Goal: Information Seeking & Learning: Learn about a topic

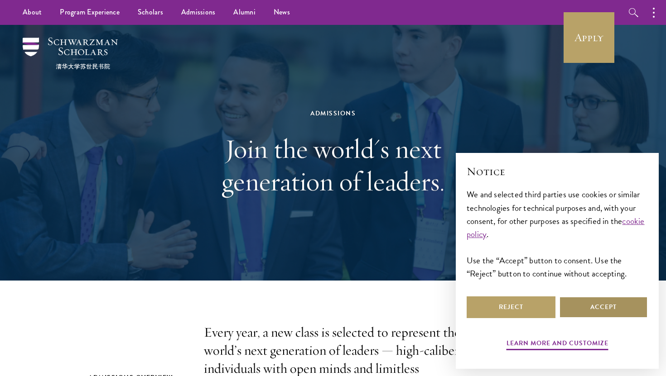
click at [598, 299] on button "Accept" at bounding box center [603, 308] width 89 height 22
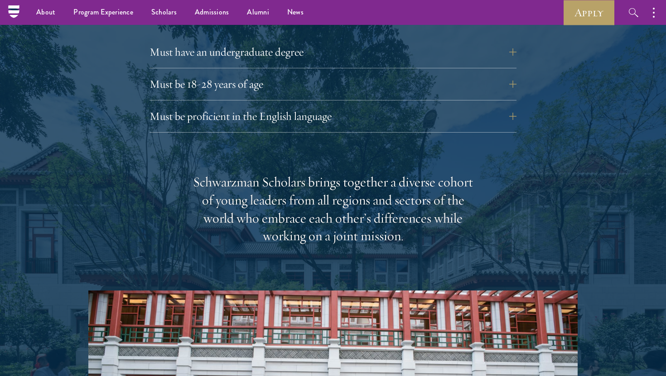
scroll to position [1274, 0]
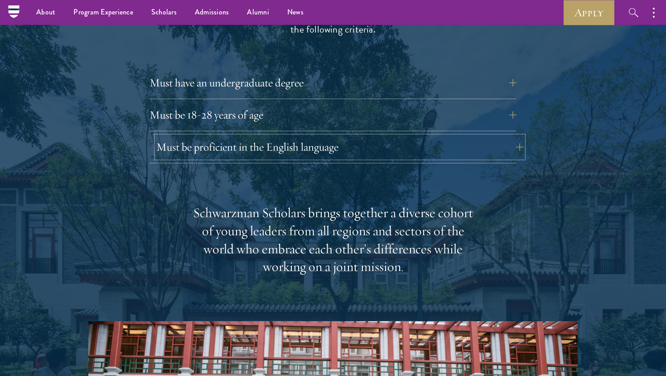
click at [357, 136] on button "Must be proficient in the English language" at bounding box center [339, 147] width 367 height 22
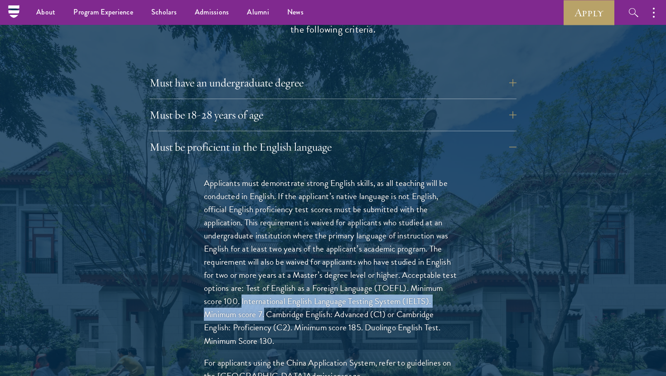
drag, startPoint x: 265, startPoint y: 299, endPoint x: 243, endPoint y: 284, distance: 27.1
click at [243, 284] on p "Applicants must demonstrate strong English skills, as all teaching will be cond…" at bounding box center [333, 262] width 258 height 171
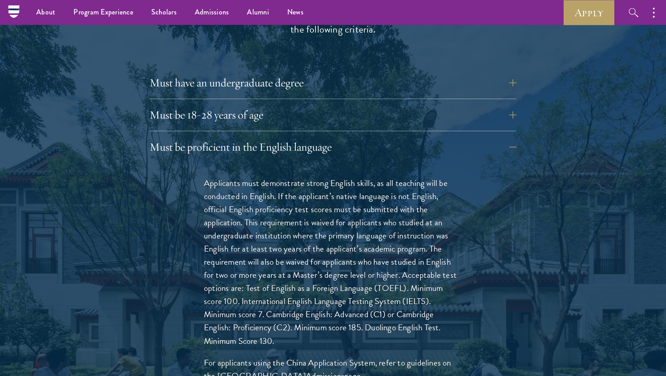
click at [365, 273] on p "Applicants must demonstrate strong English skills, as all teaching will be cond…" at bounding box center [333, 262] width 258 height 171
click at [402, 136] on button "Must be proficient in the English language" at bounding box center [339, 147] width 367 height 22
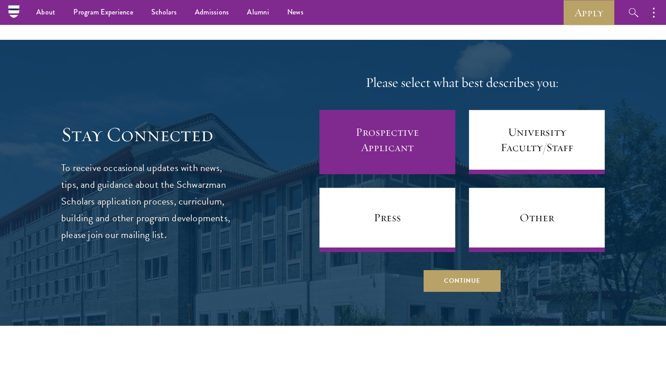
scroll to position [3775, 0]
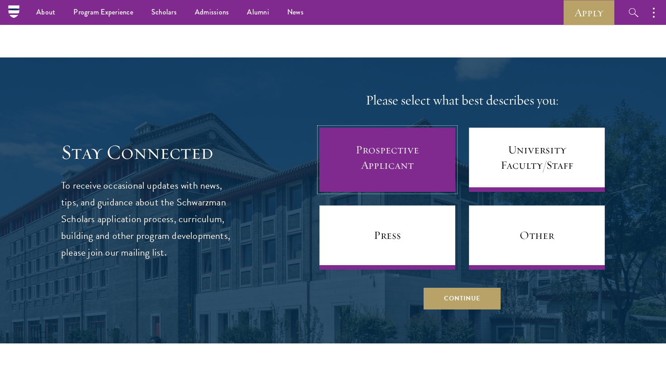
click at [390, 144] on link "Prospective Applicant" at bounding box center [387, 160] width 136 height 64
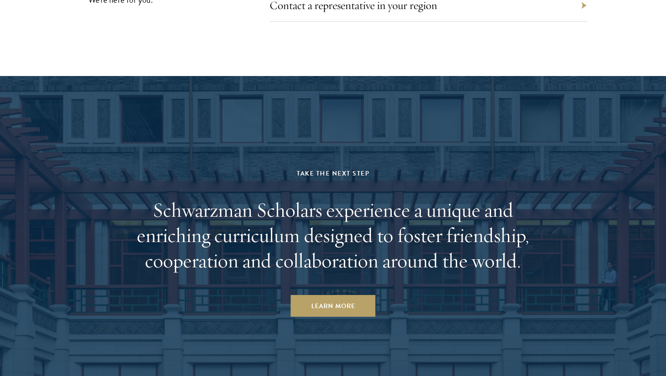
scroll to position [4696, 0]
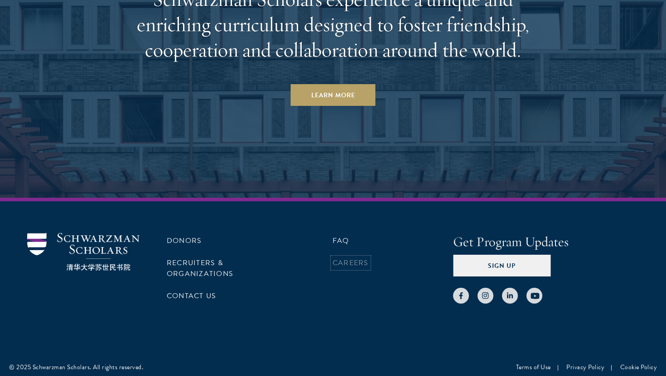
click at [355, 258] on link "Careers" at bounding box center [350, 263] width 36 height 11
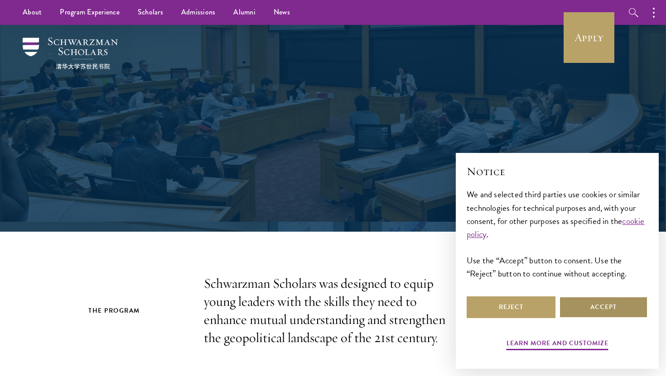
click at [605, 304] on button "Accept" at bounding box center [603, 308] width 89 height 22
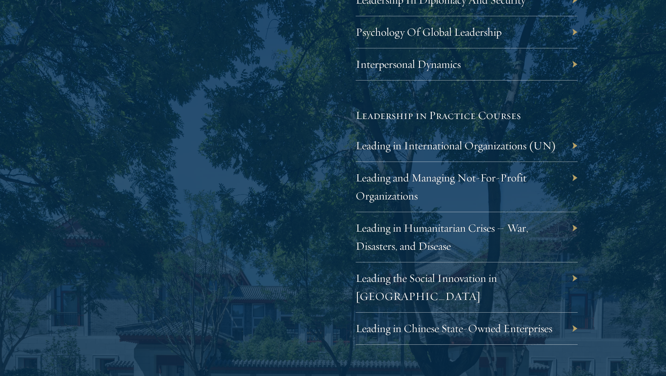
scroll to position [1802, 0]
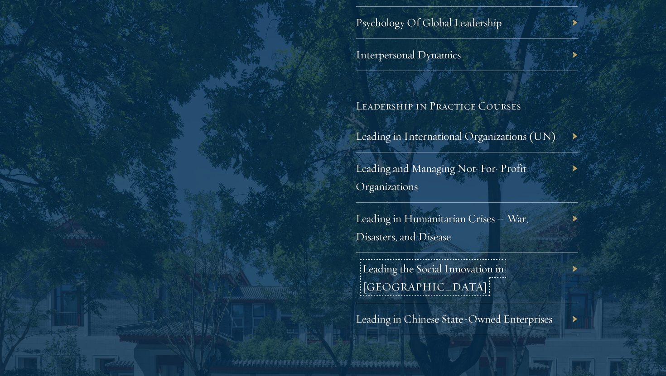
click at [417, 269] on link "Leading the Social Innovation in [GEOGRAPHIC_DATA]" at bounding box center [432, 278] width 141 height 32
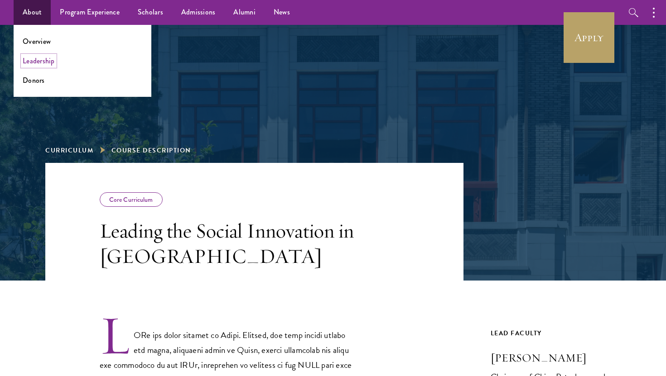
click at [46, 60] on link "Leadership" at bounding box center [39, 61] width 32 height 10
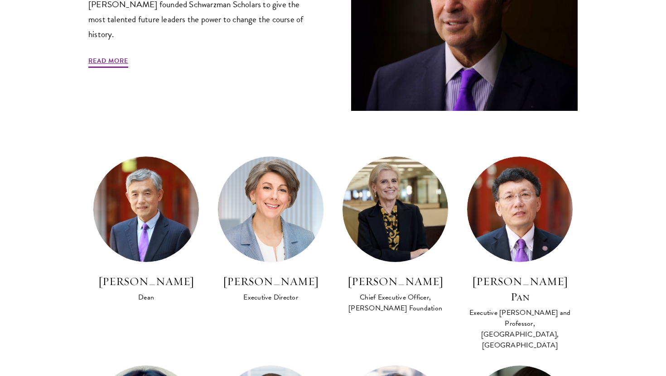
scroll to position [405, 0]
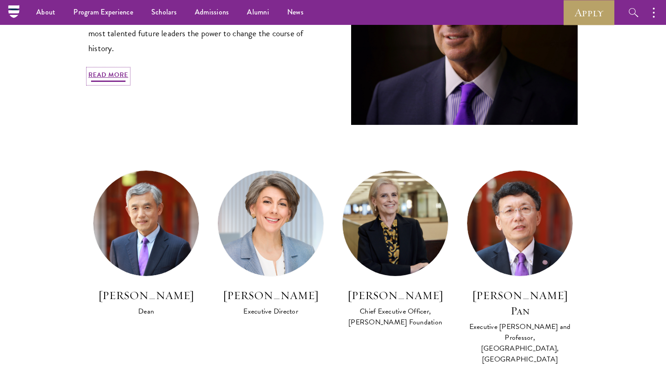
click at [114, 70] on link "Read More" at bounding box center [108, 76] width 40 height 14
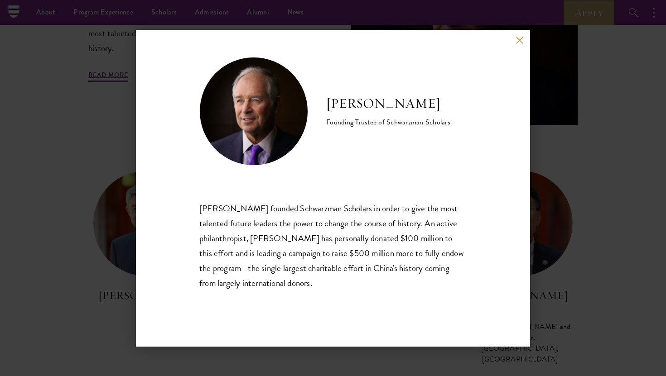
drag, startPoint x: 327, startPoint y: 93, endPoint x: 414, endPoint y: 109, distance: 88.4
click at [415, 109] on h2 "Stephen A. Schwarzman" at bounding box center [388, 104] width 124 height 18
copy h2 "Stephen A. Schwarzman"
click at [516, 40] on button at bounding box center [519, 41] width 8 height 8
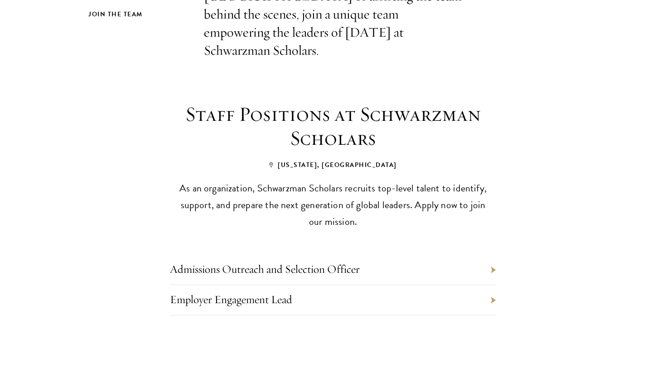
scroll to position [316, 0]
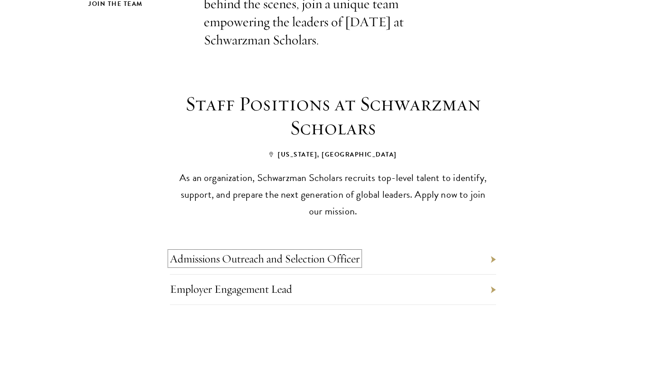
click at [332, 252] on link "Admissions Outreach and Selection Officer" at bounding box center [265, 259] width 190 height 14
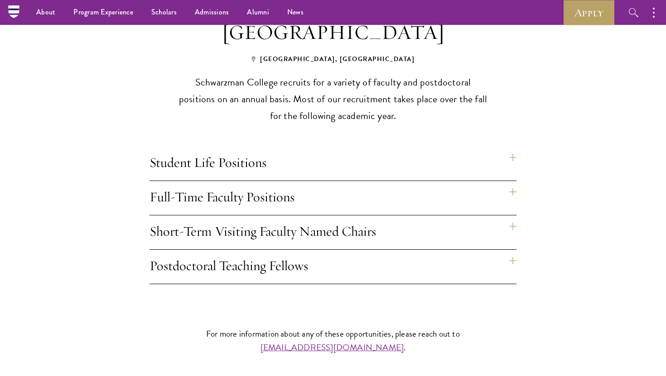
scroll to position [695, 0]
click at [513, 147] on h4 "Student Life Positions" at bounding box center [332, 164] width 367 height 34
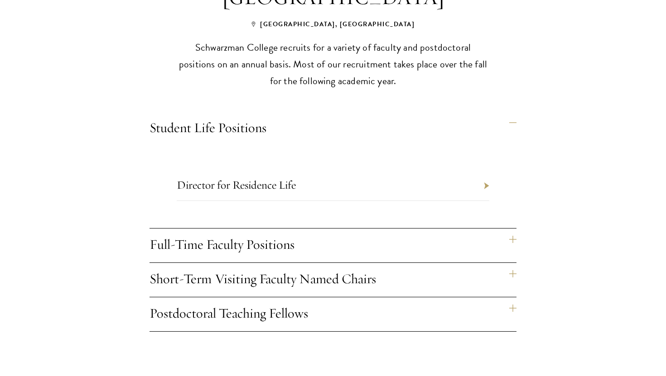
scroll to position [737, 0]
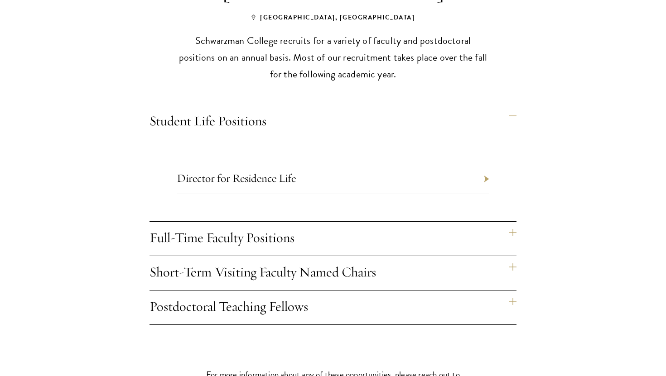
click at [509, 222] on h4 "Full-Time Faculty Positions" at bounding box center [332, 239] width 367 height 34
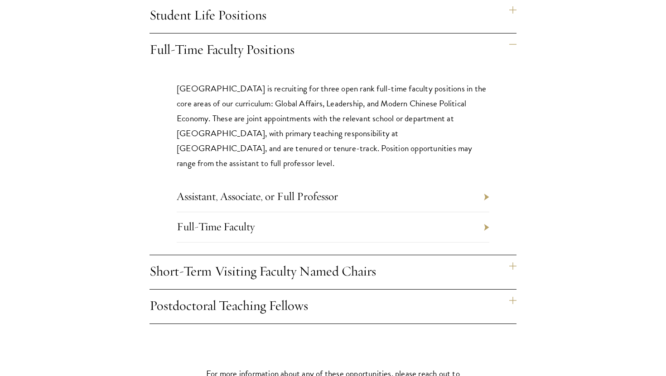
scroll to position [844, 0]
click at [511, 254] on h4 "Short-Term Visiting Faculty Named Chairs" at bounding box center [332, 271] width 367 height 34
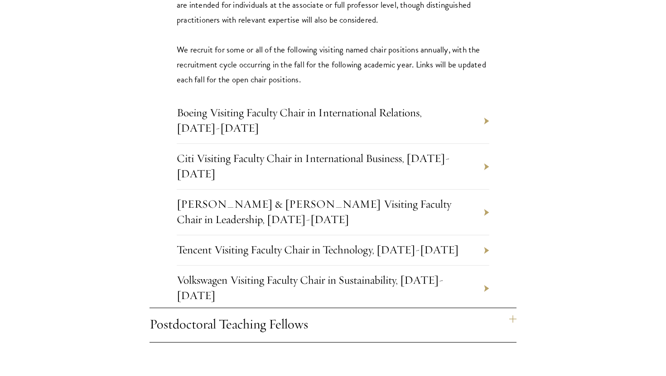
scroll to position [1012, 0]
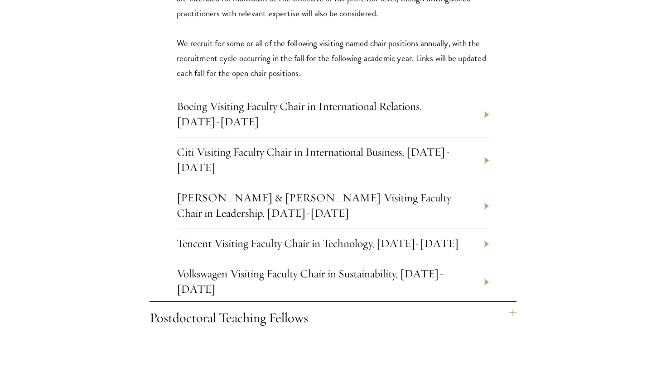
click at [507, 302] on h4 "Postdoctoral Teaching Fellows" at bounding box center [332, 319] width 367 height 34
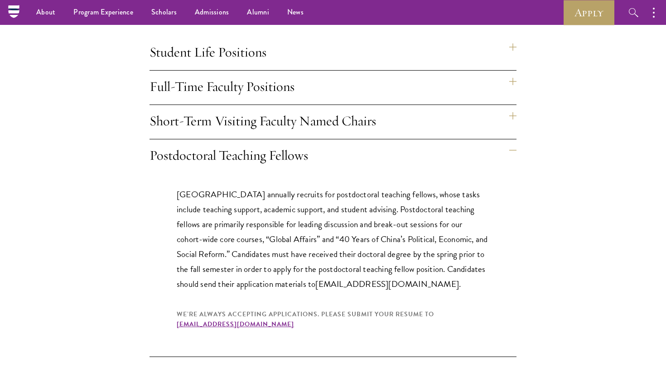
scroll to position [806, 0]
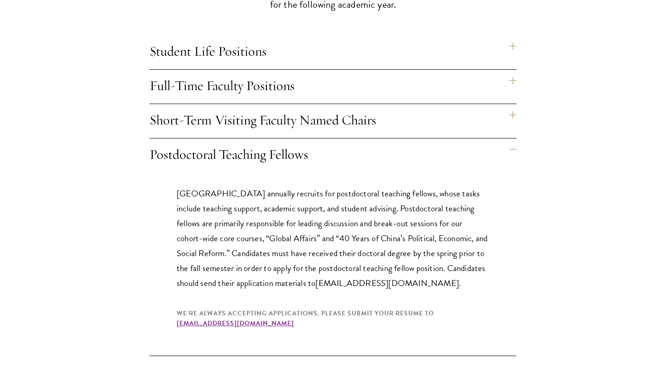
click at [511, 139] on h4 "Postdoctoral Teaching Fellows" at bounding box center [332, 156] width 367 height 34
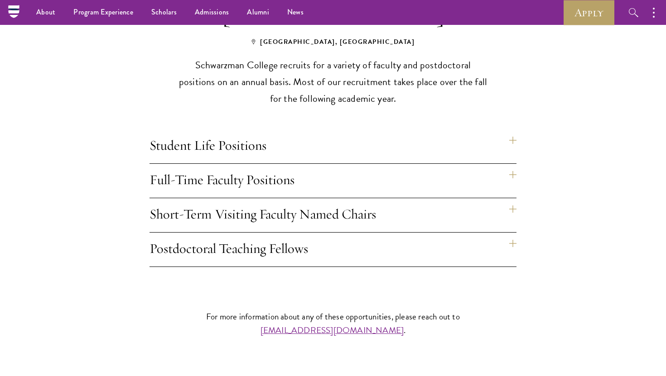
scroll to position [710, 0]
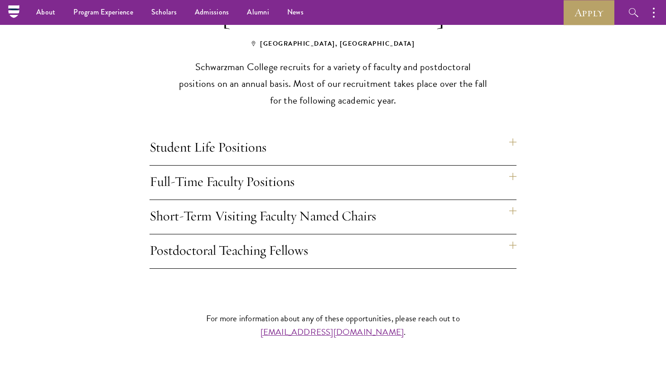
click at [460, 131] on h4 "Student Life Positions" at bounding box center [332, 148] width 367 height 34
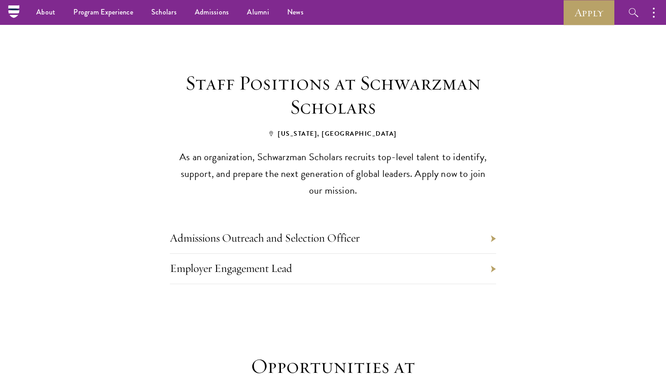
scroll to position [336, 0]
click at [484, 224] on li "Admissions Outreach and Selection Officer" at bounding box center [333, 239] width 326 height 30
click at [490, 224] on li "Admissions Outreach and Selection Officer" at bounding box center [333, 239] width 326 height 30
click at [333, 231] on link "Admissions Outreach and Selection Officer" at bounding box center [265, 238] width 190 height 14
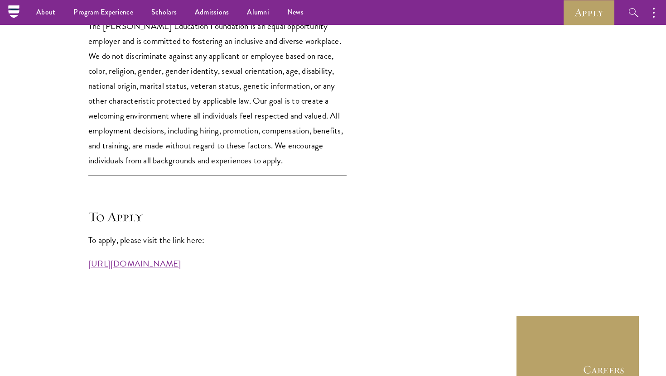
scroll to position [1890, 0]
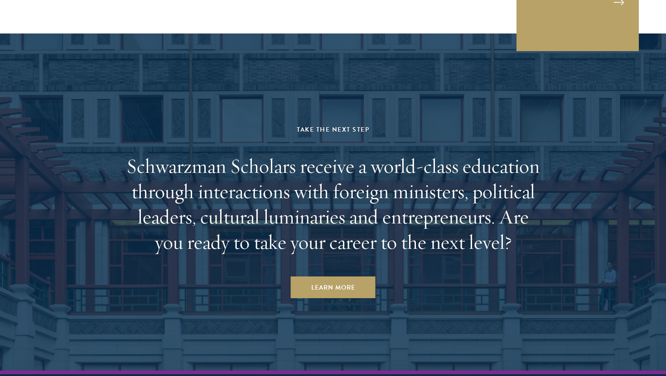
scroll to position [3783, 0]
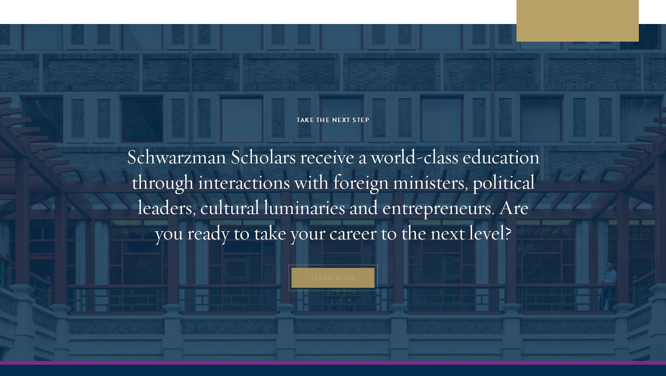
click at [342, 267] on link "Learn More" at bounding box center [333, 278] width 85 height 22
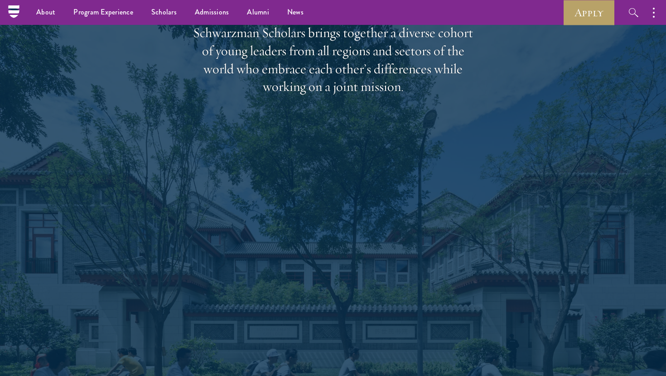
scroll to position [1071, 0]
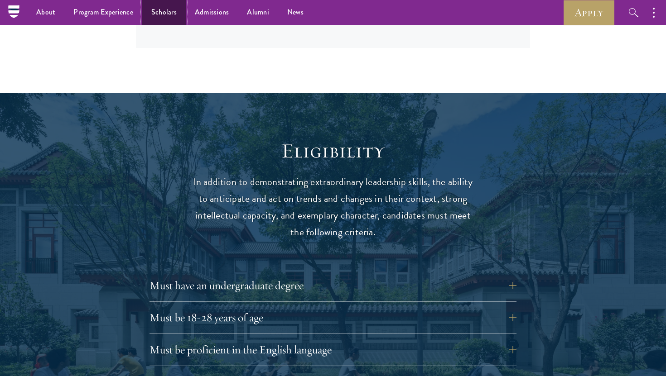
click at [158, 15] on link "Scholars" at bounding box center [163, 12] width 43 height 25
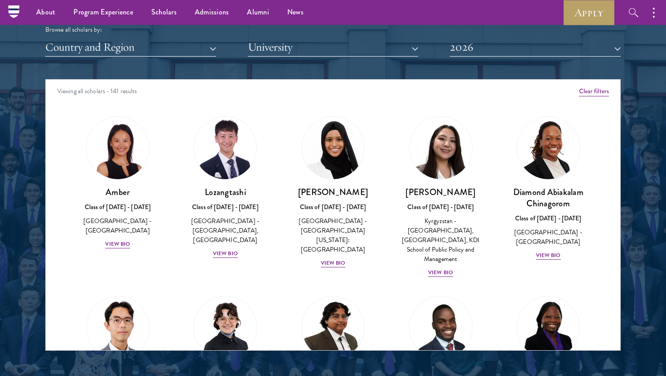
scroll to position [1122, 0]
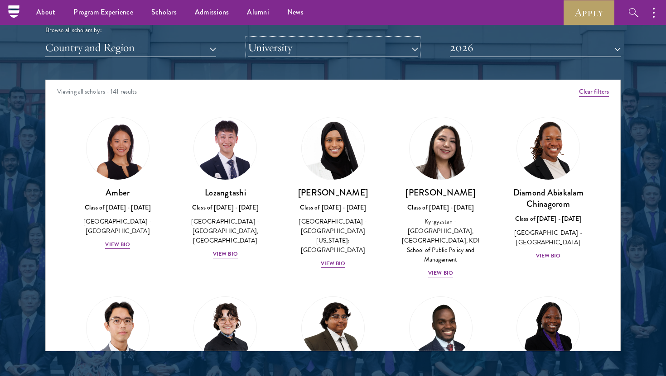
click at [363, 51] on button "University" at bounding box center [333, 47] width 171 height 19
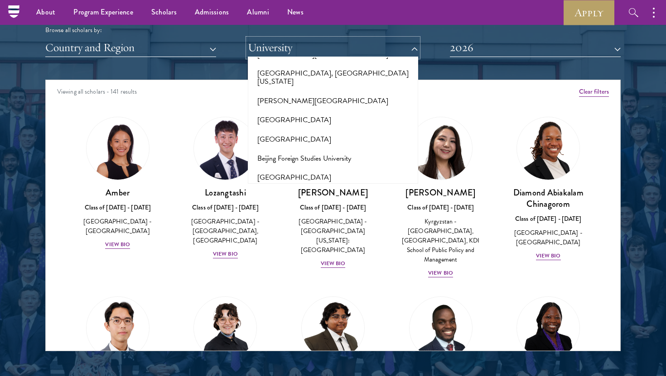
scroll to position [441, 0]
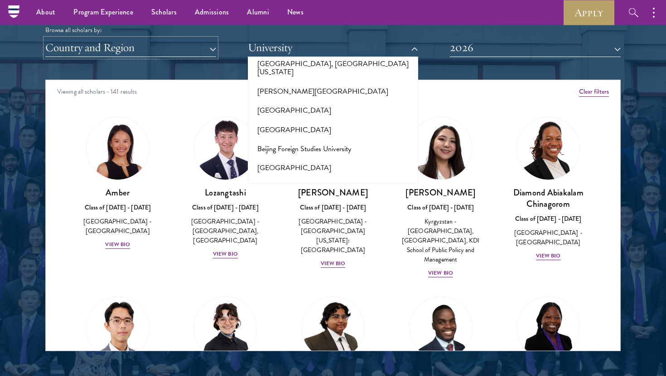
click at [182, 40] on button "Country and Region" at bounding box center [130, 47] width 171 height 19
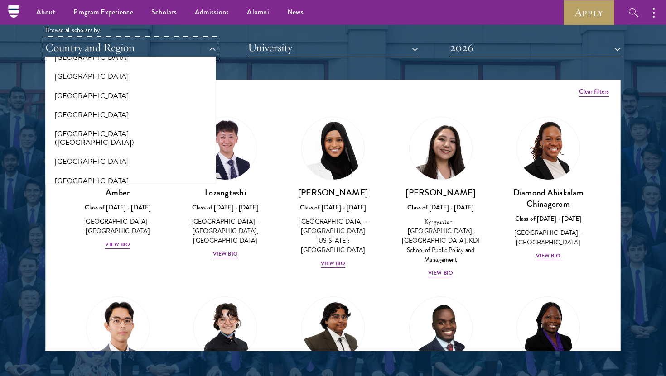
scroll to position [1093, 0]
click at [83, 111] on button "[GEOGRAPHIC_DATA]" at bounding box center [130, 113] width 165 height 19
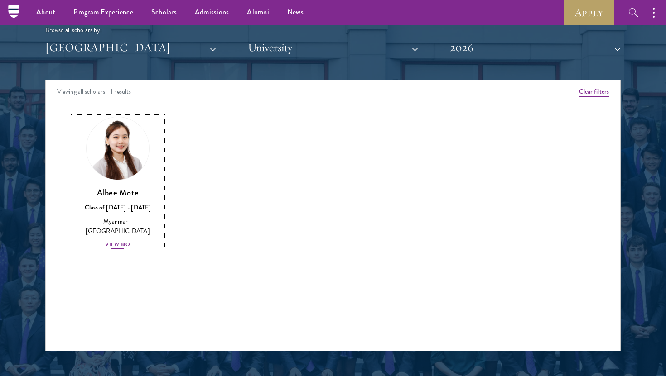
click at [126, 190] on h3 "Albee Mote" at bounding box center [118, 192] width 90 height 11
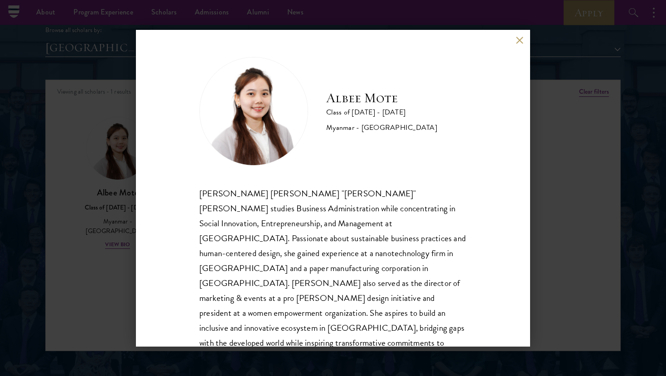
scroll to position [16, 0]
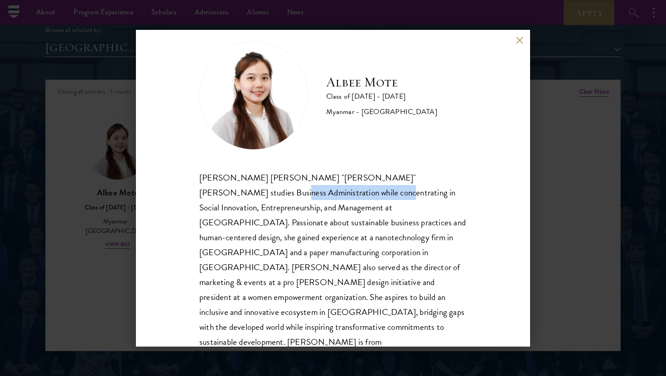
drag, startPoint x: 224, startPoint y: 193, endPoint x: 322, endPoint y: 194, distance: 98.3
click at [323, 194] on div "Nan Aye Mote "Albee" Mote studies Business Administration while concentrating i…" at bounding box center [332, 267] width 267 height 195
click at [357, 207] on div "Nan Aye Mote "Albee" Mote studies Business Administration while concentrating i…" at bounding box center [332, 267] width 267 height 195
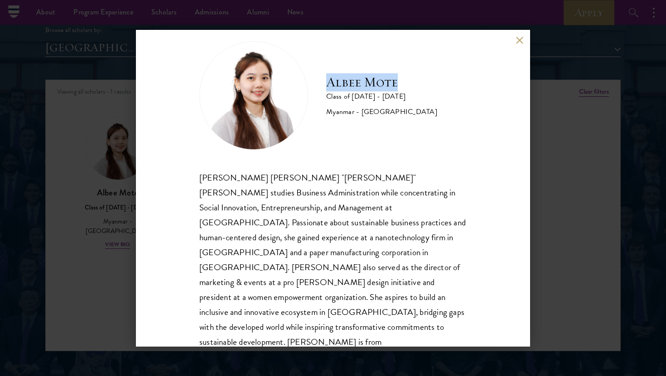
drag, startPoint x: 327, startPoint y: 82, endPoint x: 411, endPoint y: 82, distance: 83.3
click at [411, 82] on h2 "Albee Mote" at bounding box center [381, 82] width 111 height 18
copy h2 "Albee Mote"
click at [520, 34] on div "Albee Mote Class of 2025 - 2026 Myanmar - Northeastern University Nan Aye Mote …" at bounding box center [333, 188] width 394 height 317
click at [520, 37] on button at bounding box center [519, 41] width 8 height 8
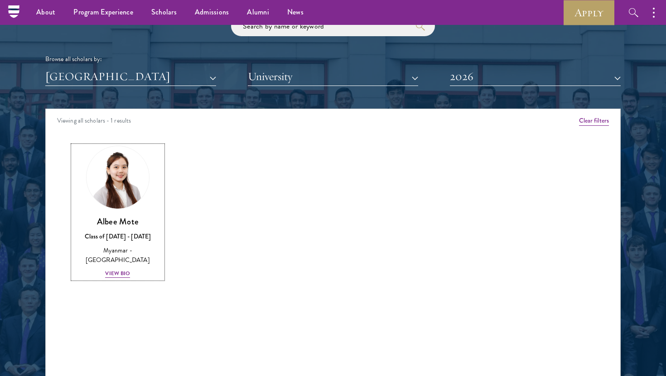
scroll to position [1092, 0]
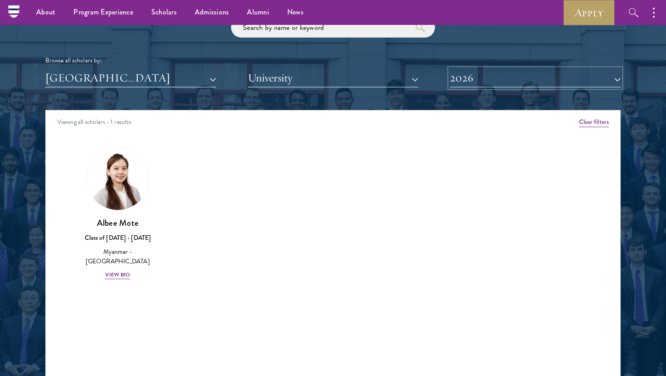
click at [464, 84] on button "2026" at bounding box center [535, 78] width 171 height 19
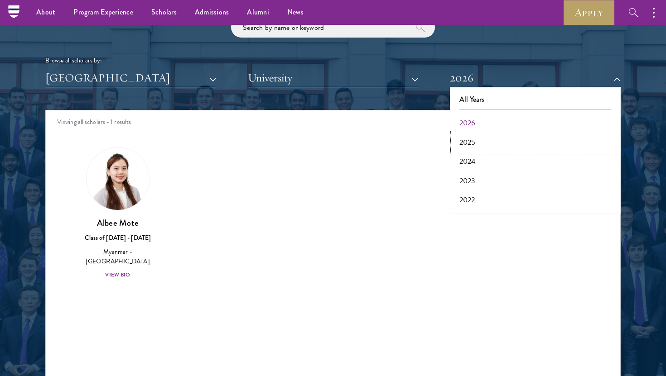
click at [480, 144] on button "2025" at bounding box center [534, 142] width 165 height 19
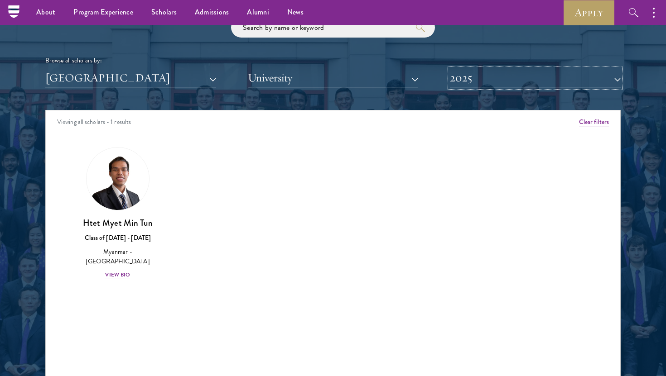
click at [482, 79] on button "2025" at bounding box center [535, 78] width 171 height 19
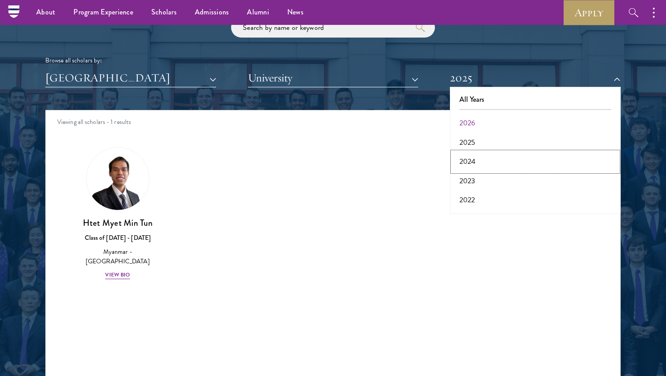
click at [478, 167] on button "2024" at bounding box center [534, 161] width 165 height 19
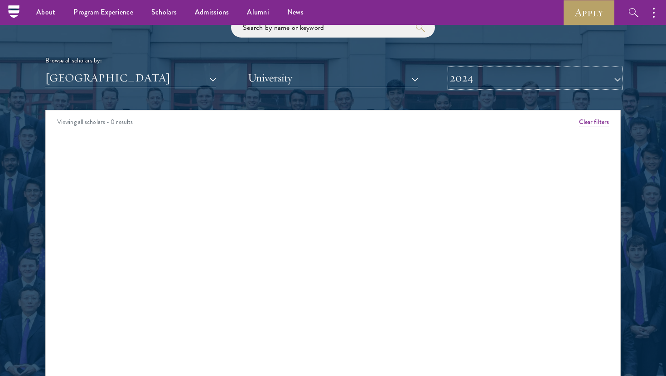
click at [483, 75] on button "2024" at bounding box center [535, 78] width 171 height 19
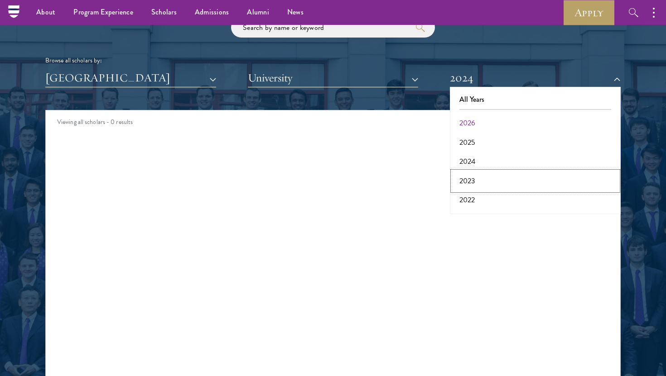
click at [479, 181] on button "2023" at bounding box center [534, 181] width 165 height 19
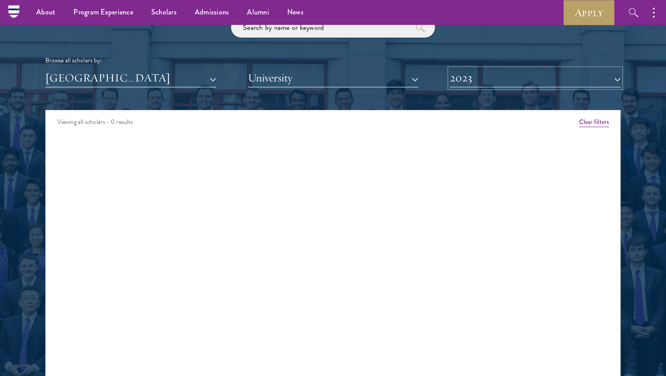
click at [470, 85] on button "2023" at bounding box center [535, 78] width 171 height 19
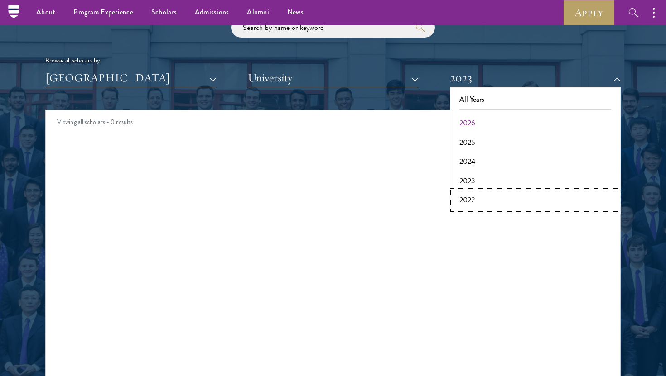
click at [484, 203] on button "2022" at bounding box center [534, 200] width 165 height 19
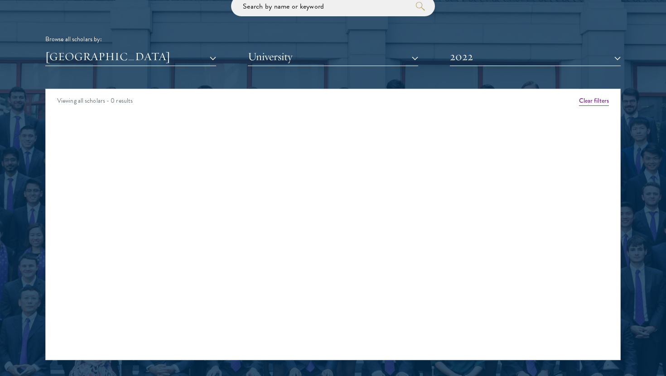
scroll to position [1126, 0]
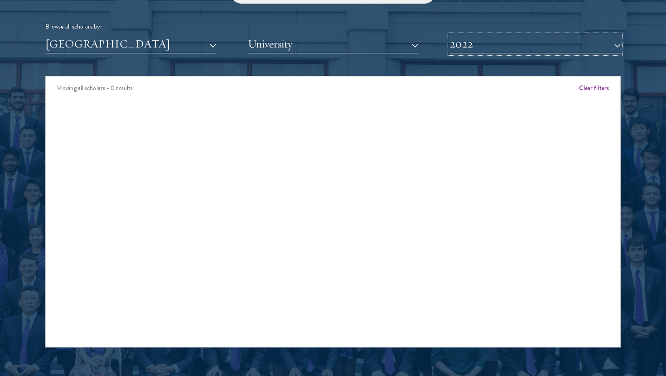
click at [485, 43] on button "2022" at bounding box center [535, 44] width 171 height 19
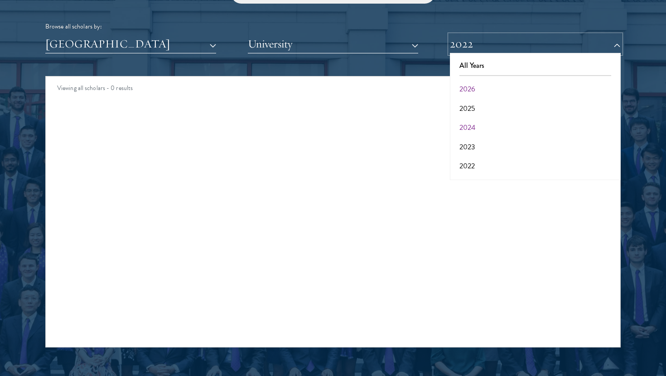
scroll to position [38, 0]
click at [479, 149] on button "2021" at bounding box center [534, 147] width 165 height 19
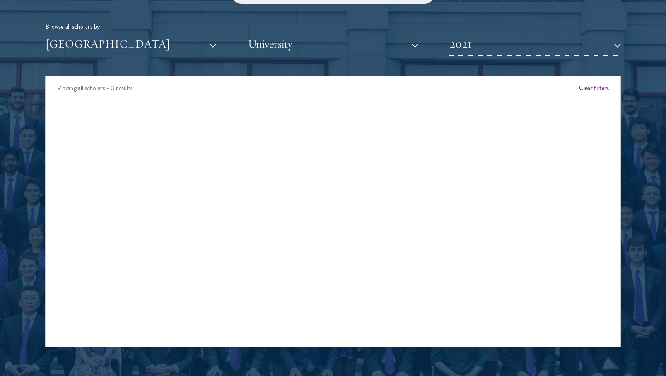
click at [468, 48] on button "2021" at bounding box center [535, 44] width 171 height 19
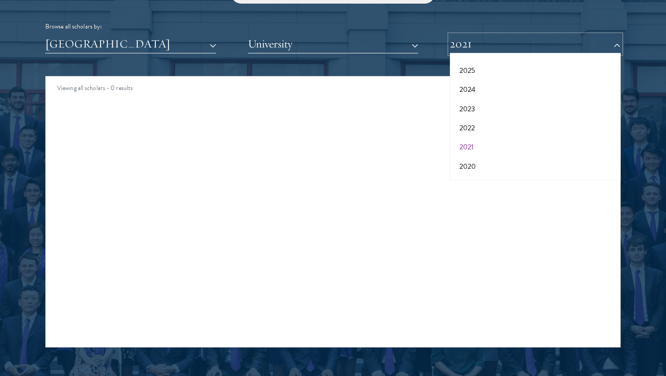
scroll to position [54, 0]
click at [479, 153] on button "2020" at bounding box center [534, 150] width 165 height 19
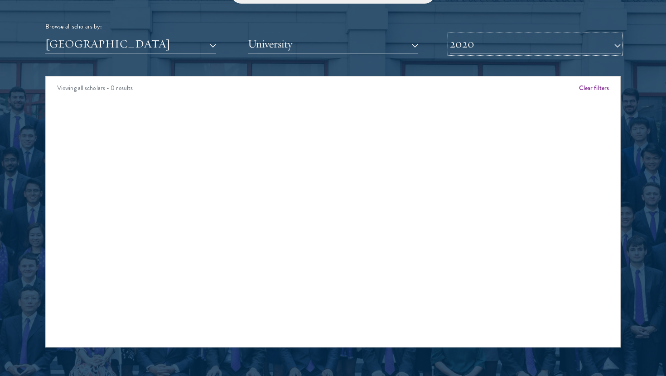
click at [468, 46] on button "2020" at bounding box center [535, 44] width 171 height 19
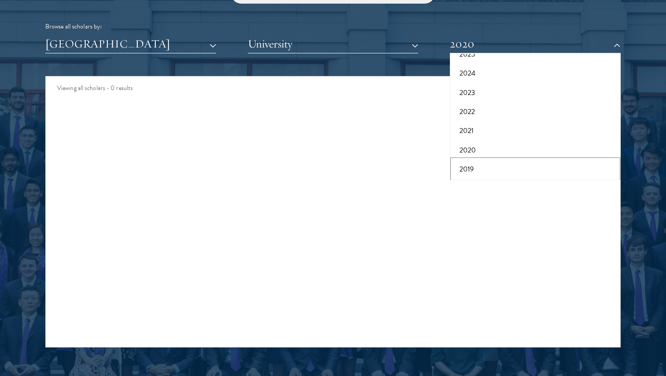
click at [480, 172] on button "2019" at bounding box center [534, 169] width 165 height 19
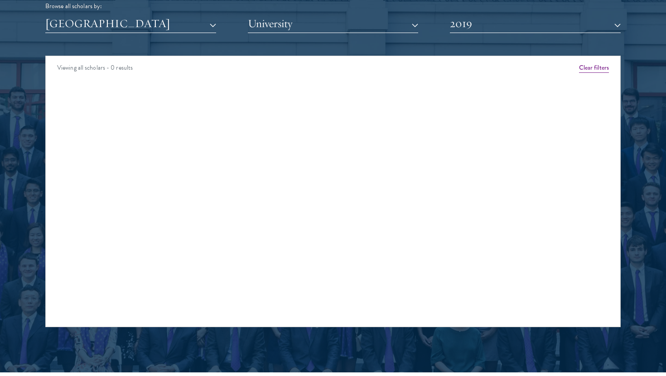
scroll to position [1149, 0]
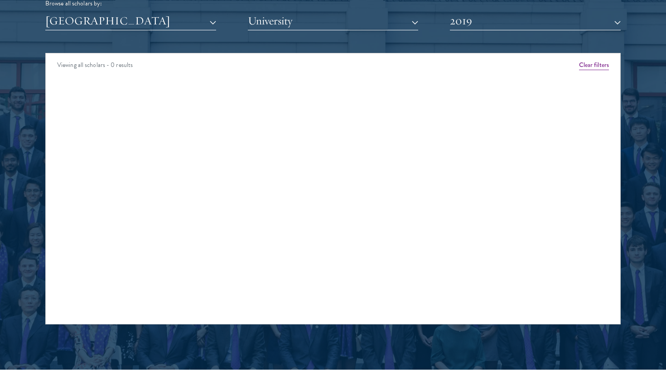
click at [475, 30] on div "Scholar Directory Congratulations and welcome to the Schwarzman Scholars Class …" at bounding box center [332, 94] width 575 height 460
click at [469, 31] on div "Scholar Directory Congratulations and welcome to the Schwarzman Scholars Class …" at bounding box center [332, 94] width 575 height 460
click at [467, 25] on button "2019" at bounding box center [535, 21] width 171 height 19
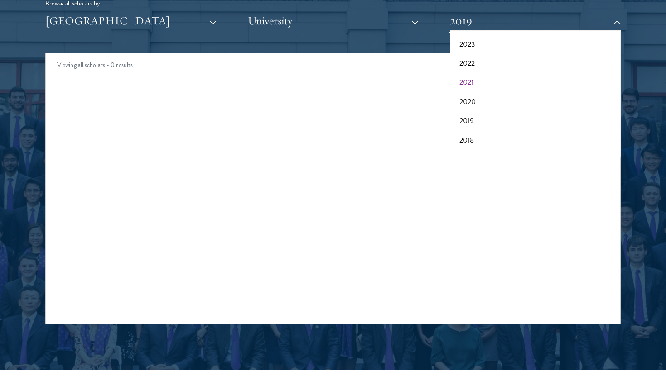
scroll to position [94, 0]
click at [476, 135] on button "2017" at bounding box center [534, 144] width 165 height 19
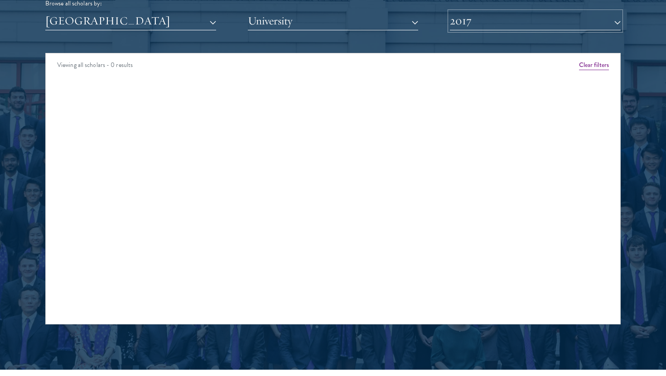
click at [469, 22] on button "2017" at bounding box center [535, 21] width 171 height 19
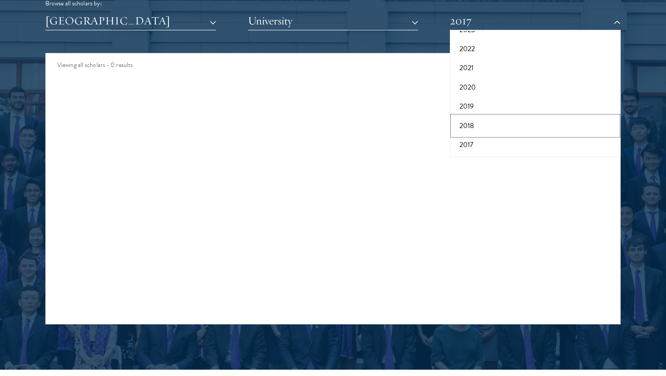
click at [481, 123] on button "2018" at bounding box center [534, 125] width 165 height 19
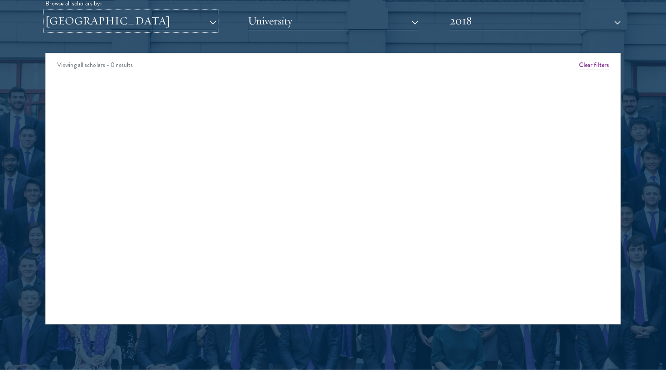
click at [157, 22] on button "[GEOGRAPHIC_DATA]" at bounding box center [130, 21] width 171 height 19
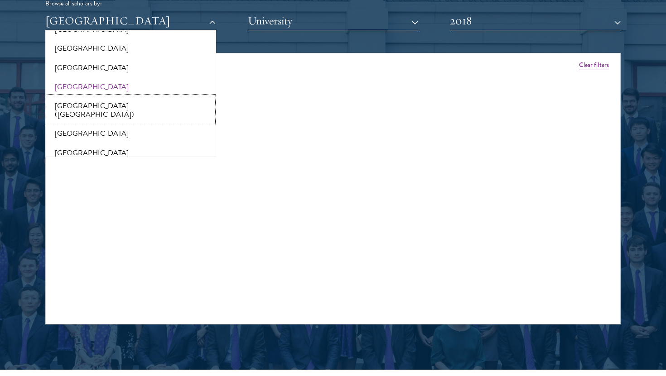
click at [101, 101] on button "[GEOGRAPHIC_DATA] ([GEOGRAPHIC_DATA])" at bounding box center [130, 110] width 165 height 28
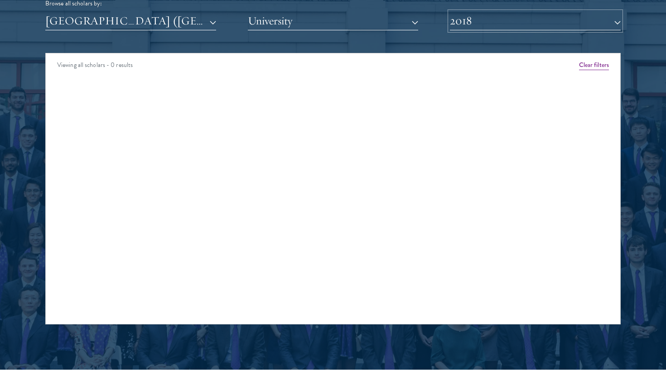
click at [472, 16] on button "2018" at bounding box center [535, 21] width 171 height 19
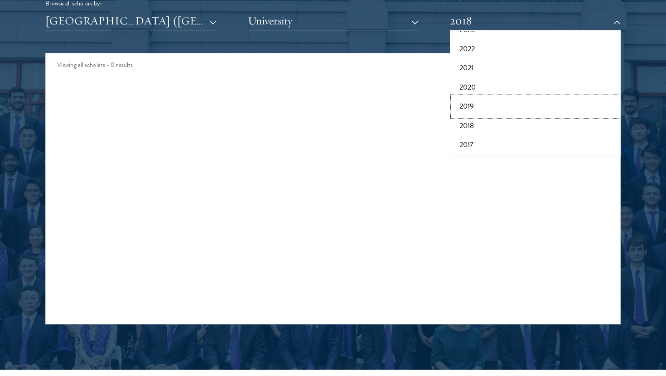
click at [470, 102] on button "2019" at bounding box center [534, 106] width 165 height 19
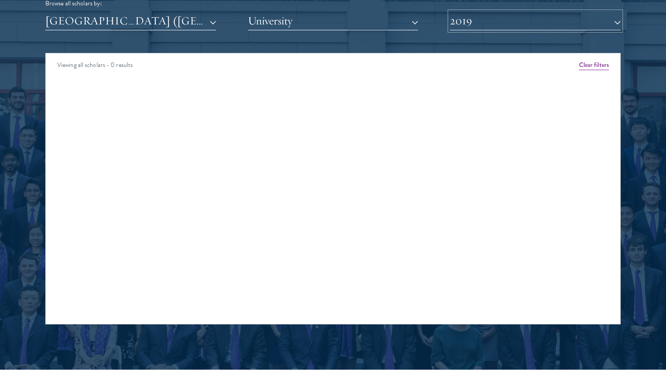
click at [473, 25] on button "2019" at bounding box center [535, 21] width 171 height 19
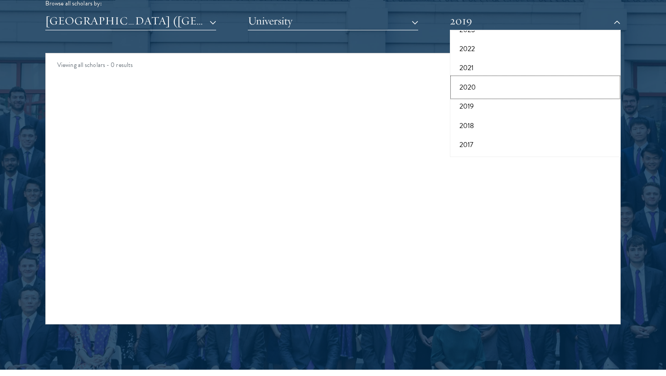
click at [473, 80] on button "2020" at bounding box center [534, 87] width 165 height 19
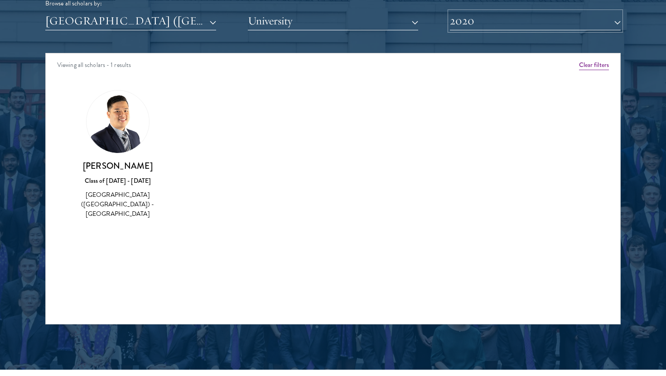
click at [475, 25] on button "2020" at bounding box center [535, 21] width 171 height 19
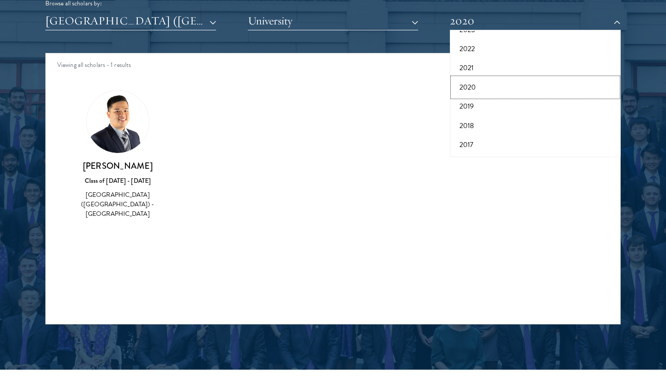
click at [482, 85] on button "2020" at bounding box center [534, 87] width 165 height 19
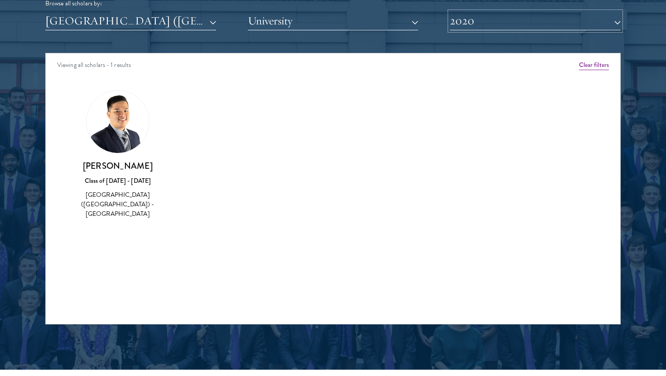
click at [472, 29] on button "2020" at bounding box center [535, 21] width 171 height 19
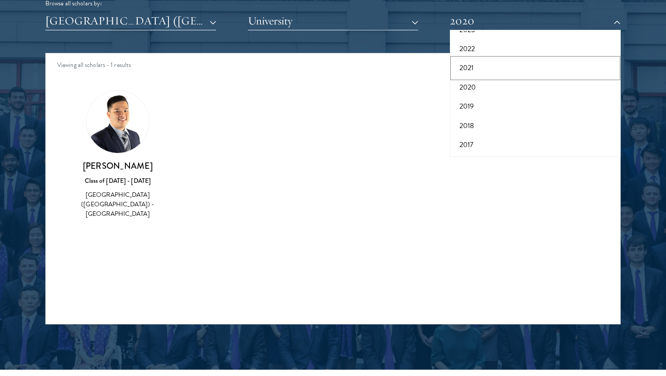
click at [473, 66] on button "2021" at bounding box center [534, 67] width 165 height 19
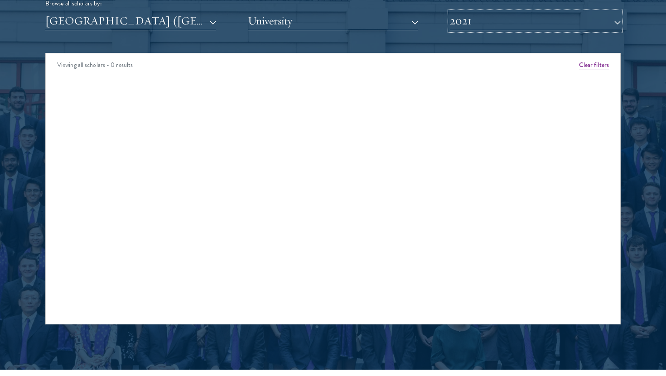
click at [473, 28] on button "2021" at bounding box center [535, 21] width 171 height 19
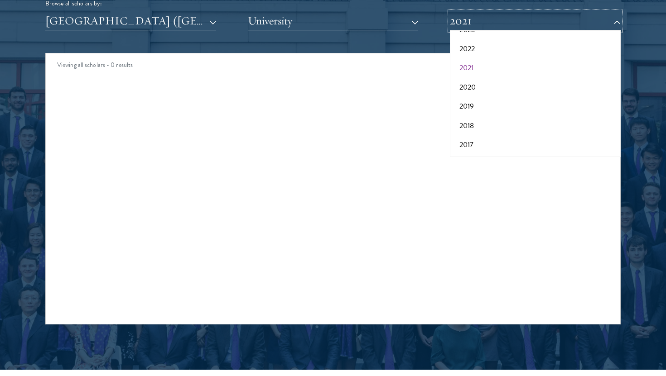
scroll to position [84, 0]
click at [470, 60] on button "2022" at bounding box center [534, 59] width 165 height 19
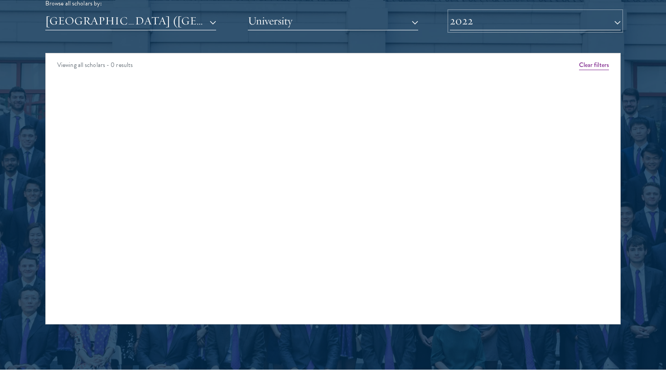
click at [472, 28] on button "2022" at bounding box center [535, 21] width 171 height 19
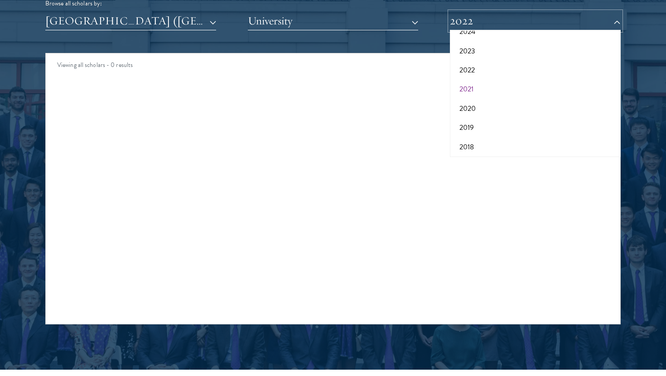
scroll to position [72, 0]
click at [470, 54] on button "2023" at bounding box center [534, 51] width 165 height 19
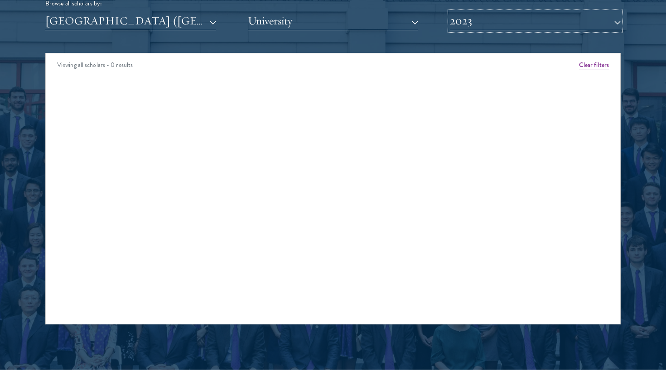
click at [474, 20] on button "2023" at bounding box center [535, 21] width 171 height 19
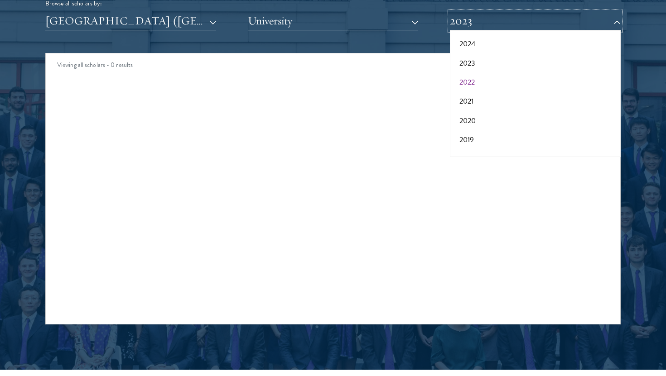
scroll to position [60, 0]
click at [472, 45] on button "2024" at bounding box center [534, 44] width 165 height 19
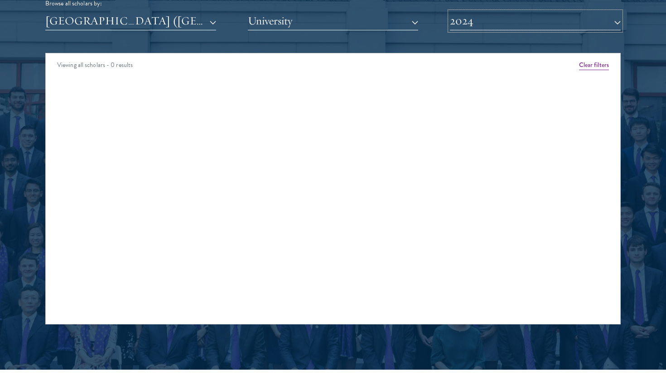
click at [475, 21] on button "2024" at bounding box center [535, 21] width 171 height 19
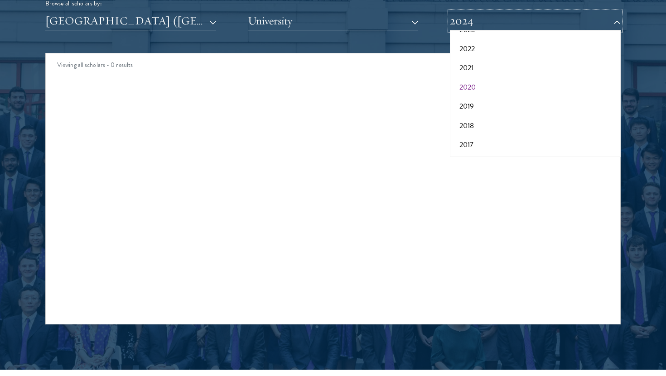
scroll to position [1163, 0]
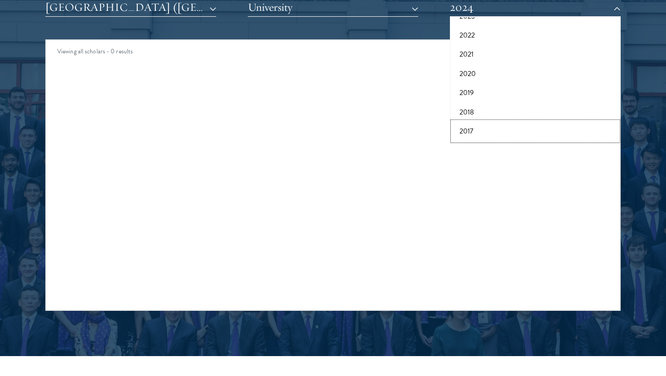
click at [471, 129] on button "2017" at bounding box center [534, 131] width 165 height 19
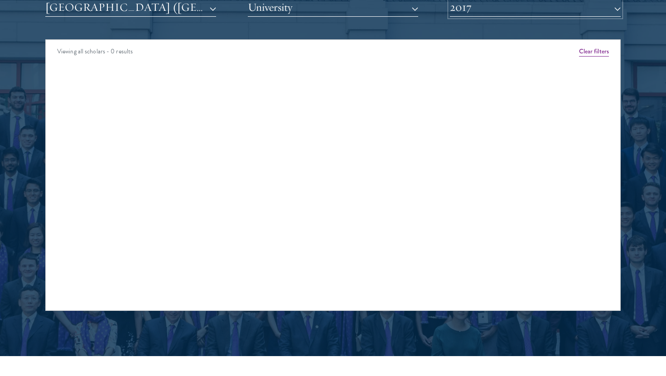
click at [464, 2] on button "2017" at bounding box center [535, 7] width 171 height 19
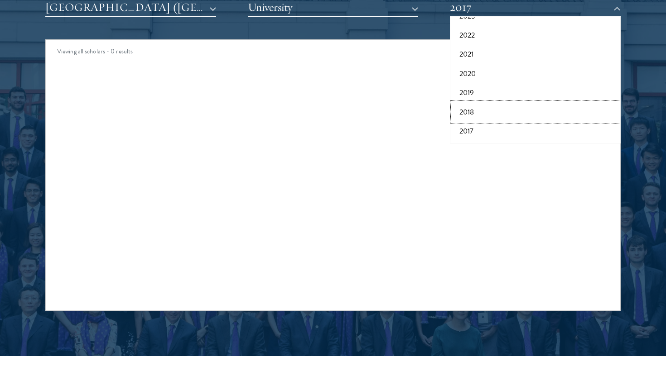
click at [470, 108] on button "2018" at bounding box center [534, 112] width 165 height 19
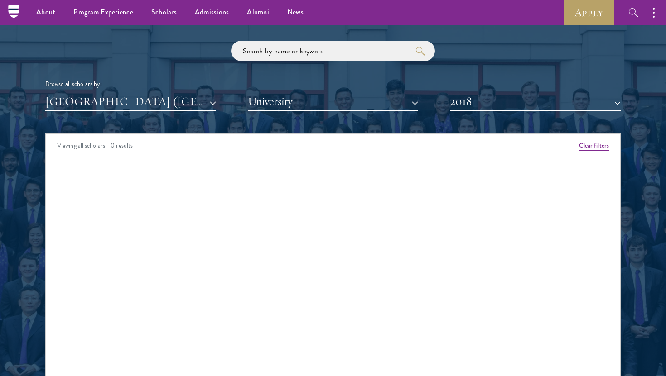
scroll to position [1033, 0]
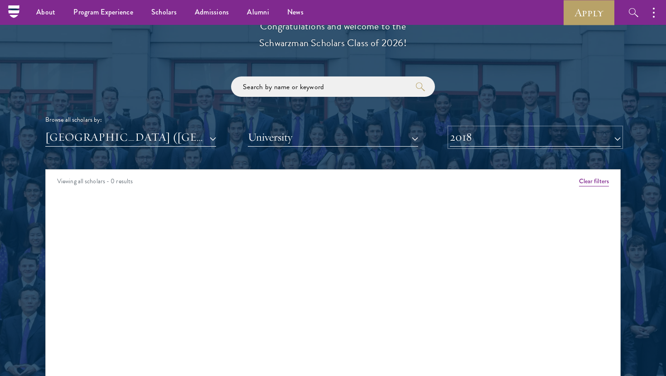
click at [488, 136] on button "2018" at bounding box center [535, 137] width 171 height 19
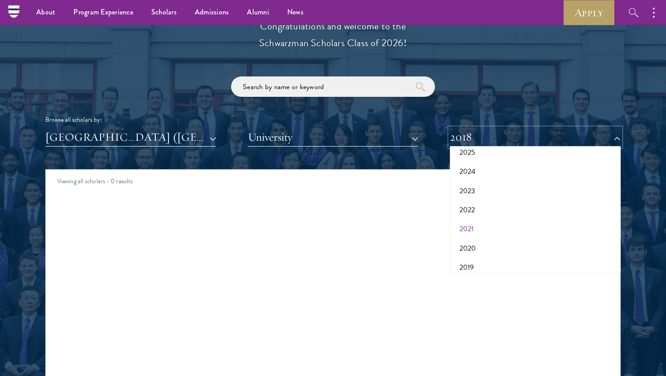
scroll to position [43, 0]
click at [468, 174] on button "2024" at bounding box center [534, 177] width 165 height 19
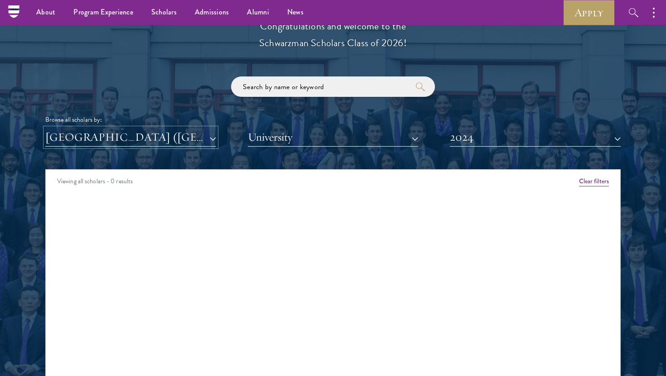
click at [142, 144] on button "[GEOGRAPHIC_DATA] ([GEOGRAPHIC_DATA])" at bounding box center [130, 137] width 171 height 19
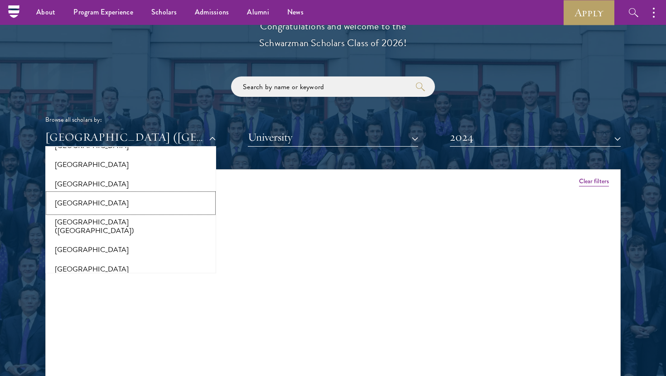
click at [88, 204] on button "[GEOGRAPHIC_DATA]" at bounding box center [130, 203] width 165 height 19
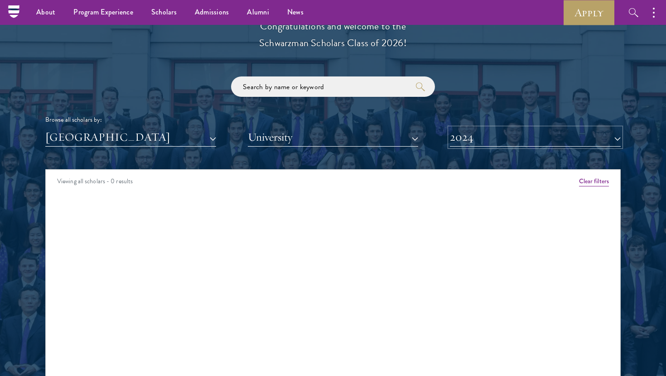
click at [480, 141] on button "2024" at bounding box center [535, 137] width 171 height 19
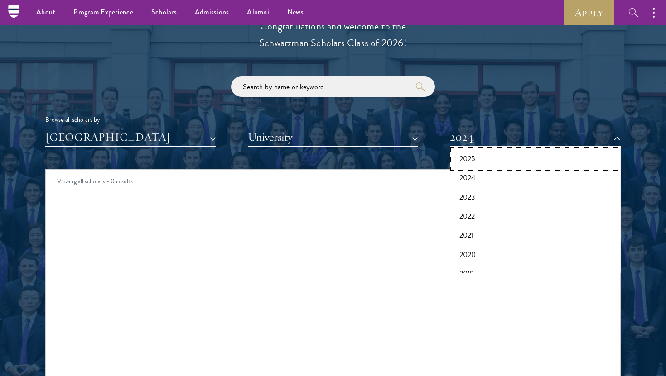
click at [470, 159] on button "2025" at bounding box center [534, 158] width 165 height 19
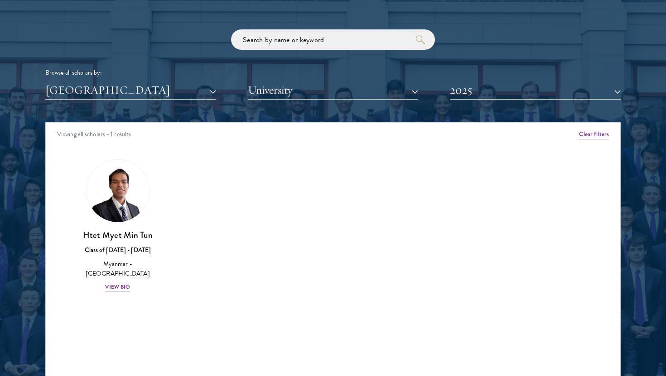
scroll to position [1087, 0]
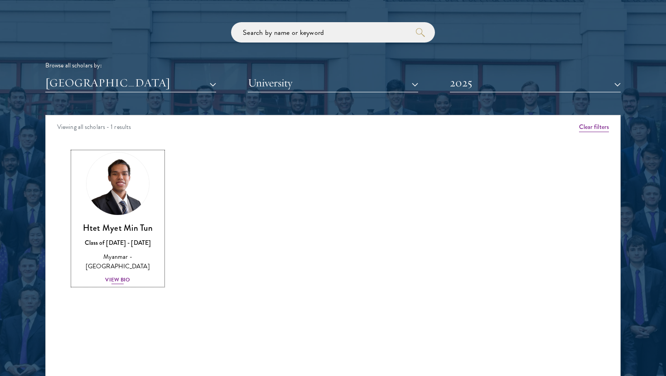
click at [124, 223] on h3 "Htet Myet Min Tun" at bounding box center [118, 227] width 90 height 11
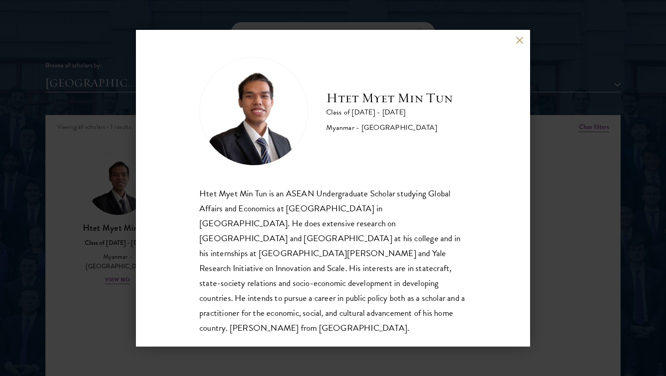
click at [518, 40] on button at bounding box center [519, 41] width 8 height 8
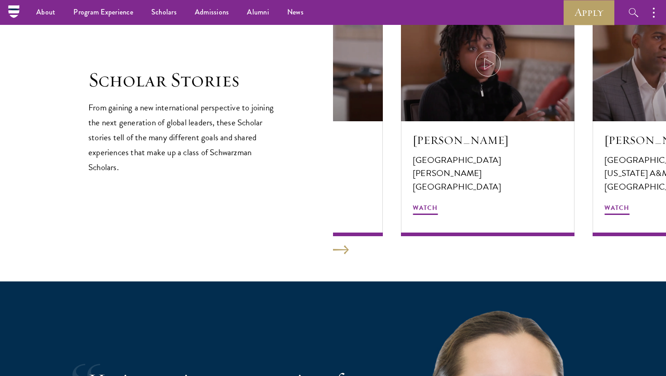
scroll to position [1085, 0]
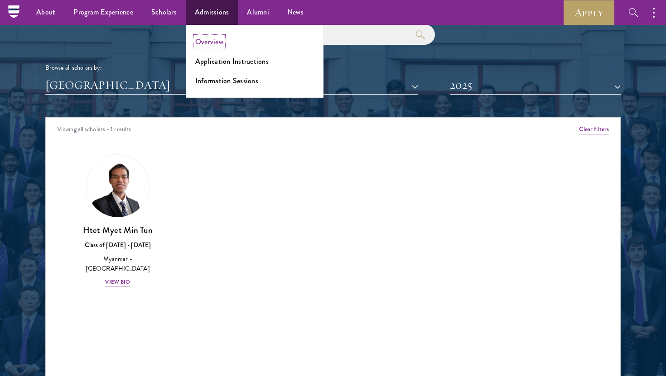
click at [211, 43] on link "Overview" at bounding box center [209, 42] width 28 height 10
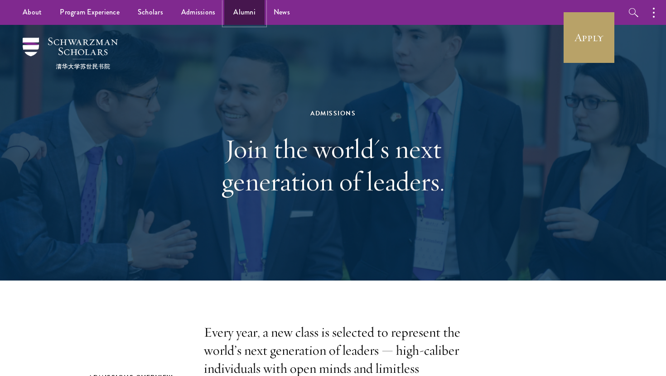
click at [240, 15] on link "Alumni" at bounding box center [244, 12] width 40 height 25
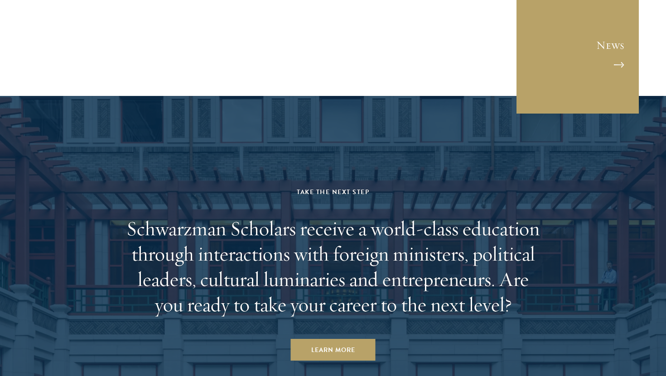
scroll to position [3908, 0]
